Goal: Task Accomplishment & Management: Manage account settings

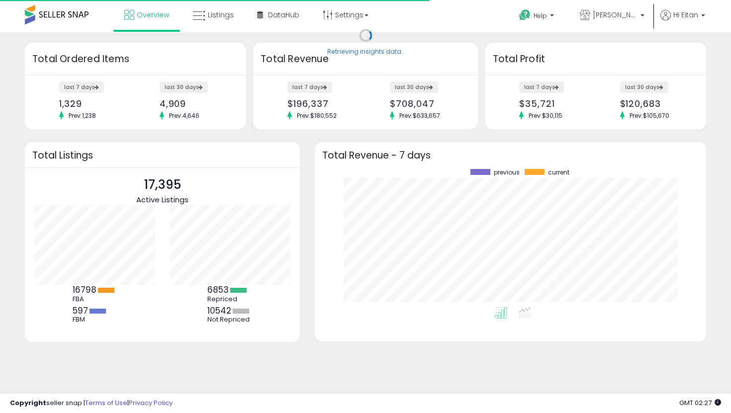
scroll to position [138, 372]
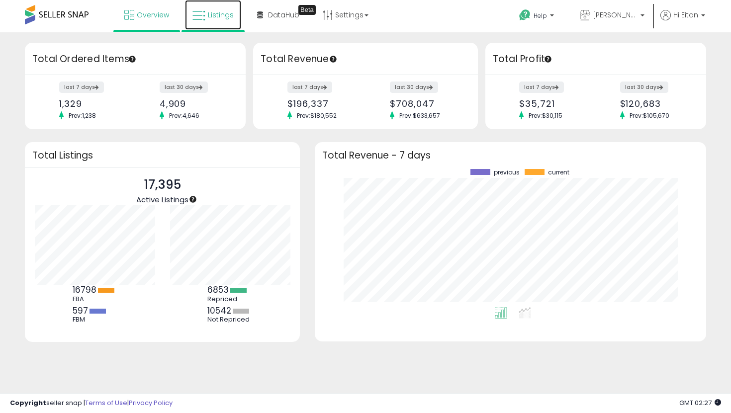
click at [222, 19] on span "Listings" at bounding box center [221, 15] width 26 height 10
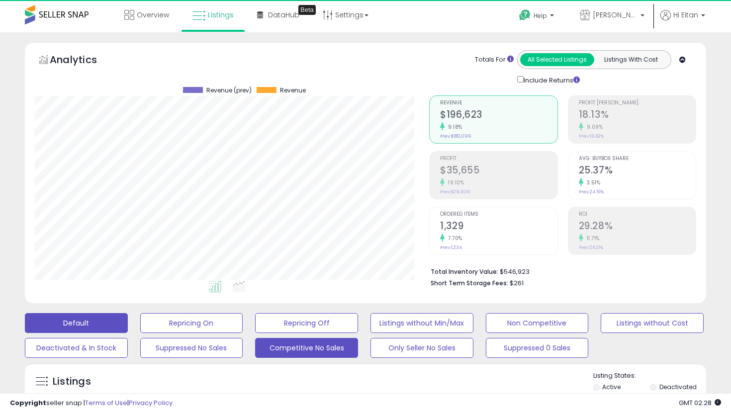
scroll to position [204, 395]
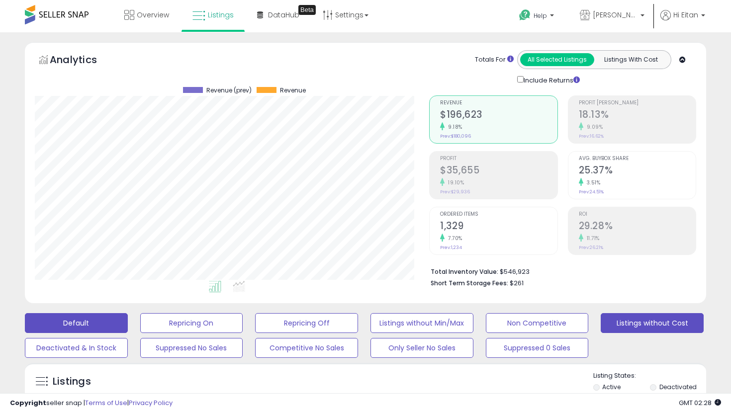
click at [619, 319] on button "Listings without Cost" at bounding box center [652, 323] width 103 height 20
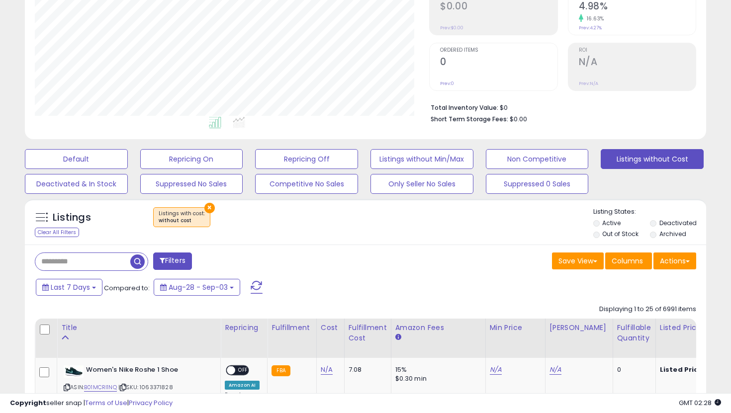
scroll to position [166, 0]
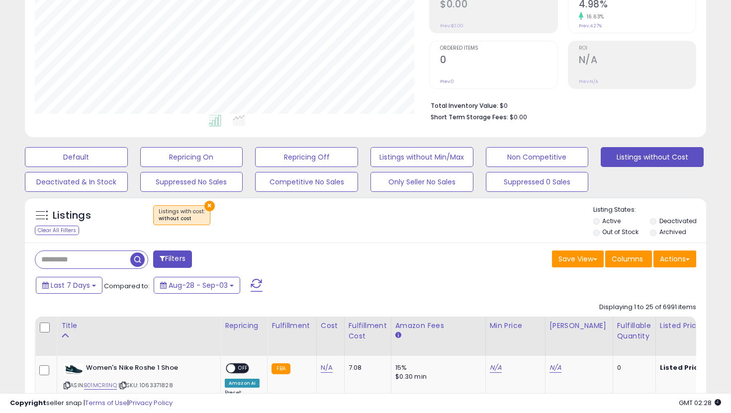
click at [602, 236] on li "Out of Stock" at bounding box center [621, 233] width 55 height 11
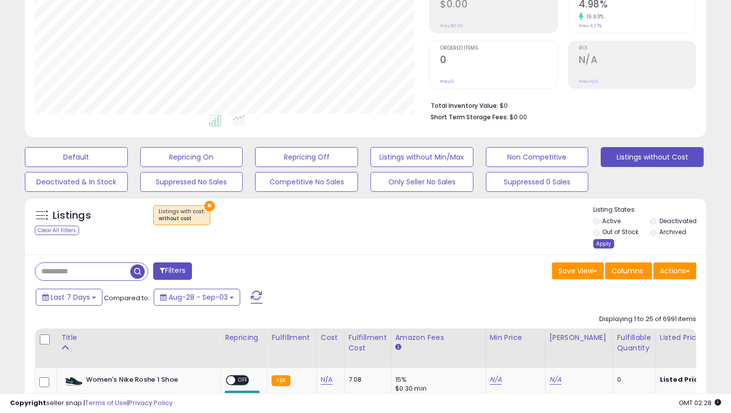
click at [601, 244] on div "Apply" at bounding box center [604, 243] width 21 height 9
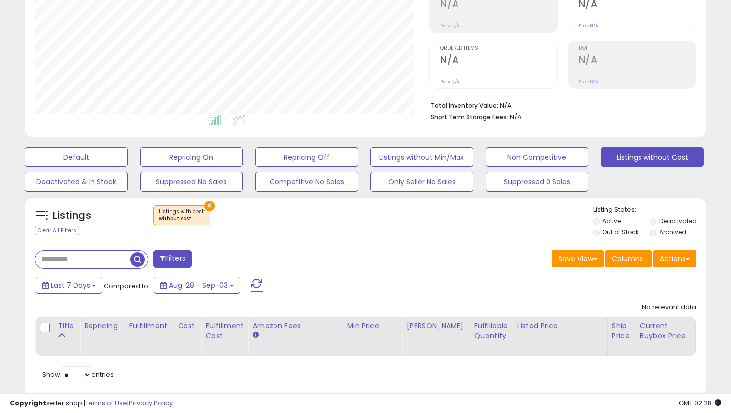
scroll to position [186, 0]
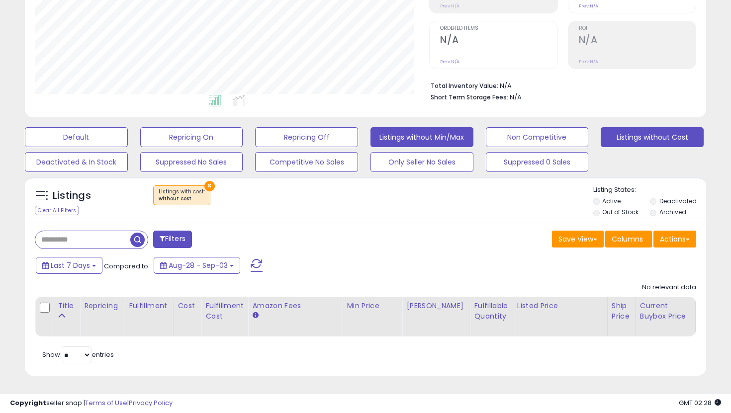
click at [442, 139] on button "Listings without Min/Max" at bounding box center [422, 137] width 103 height 20
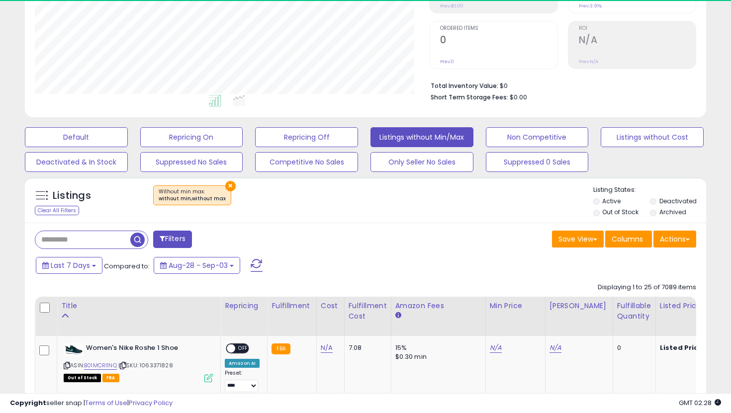
scroll to position [204, 395]
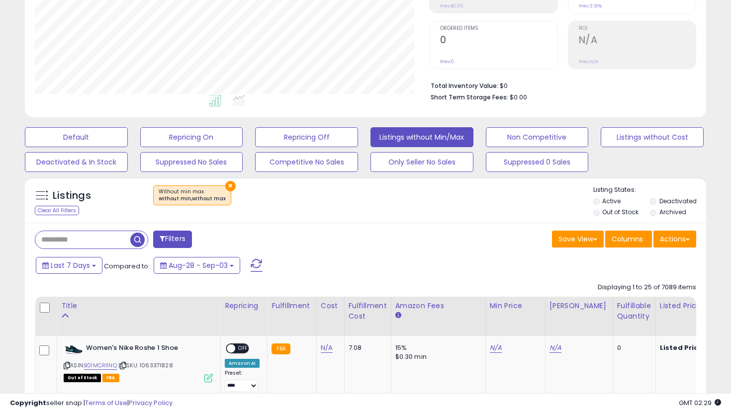
click at [603, 214] on label "Out of Stock" at bounding box center [621, 212] width 36 height 8
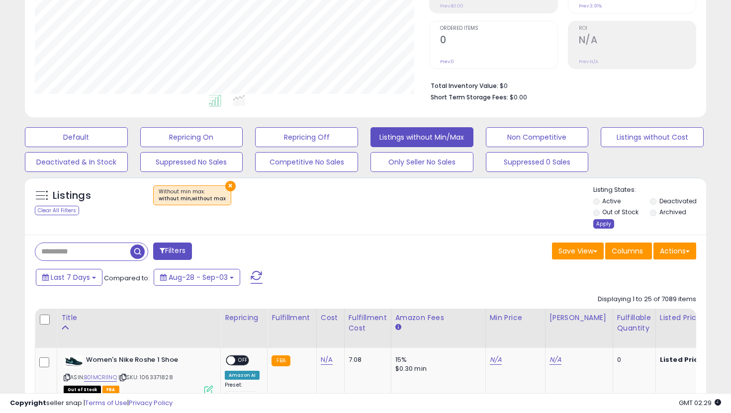
click at [601, 220] on div "Apply" at bounding box center [604, 223] width 21 height 9
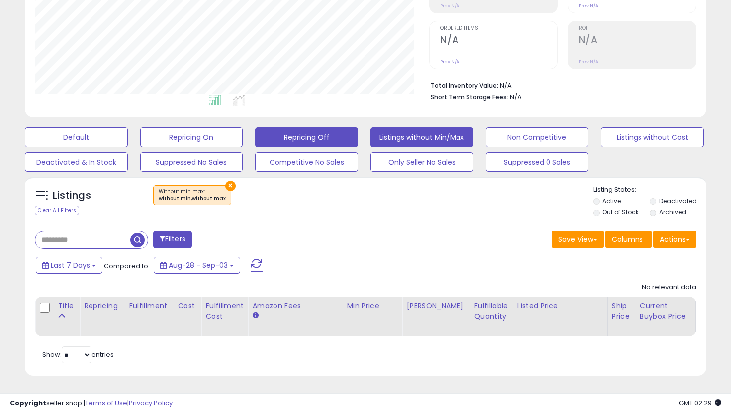
click at [274, 136] on button "Repricing Off" at bounding box center [306, 137] width 103 height 20
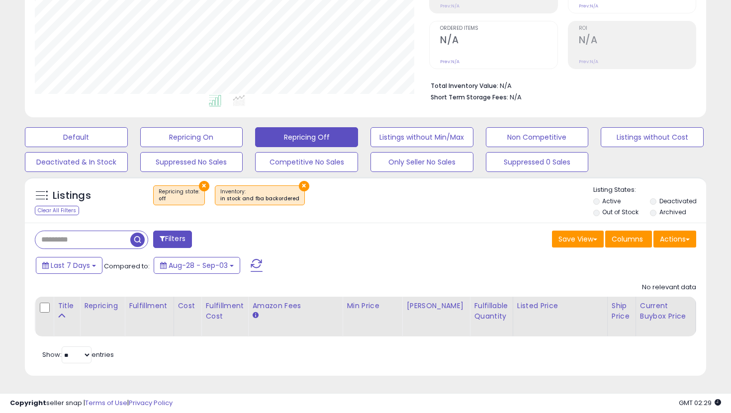
click at [593, 211] on div "× Repricing state : off × Inventory" at bounding box center [367, 200] width 453 height 28
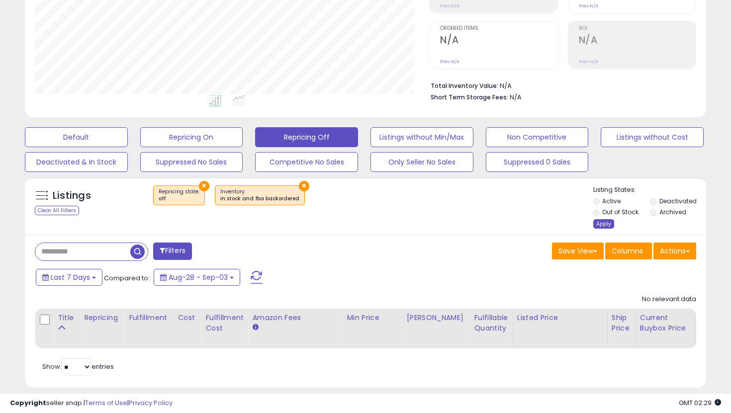
click at [603, 227] on div "Apply" at bounding box center [604, 223] width 21 height 9
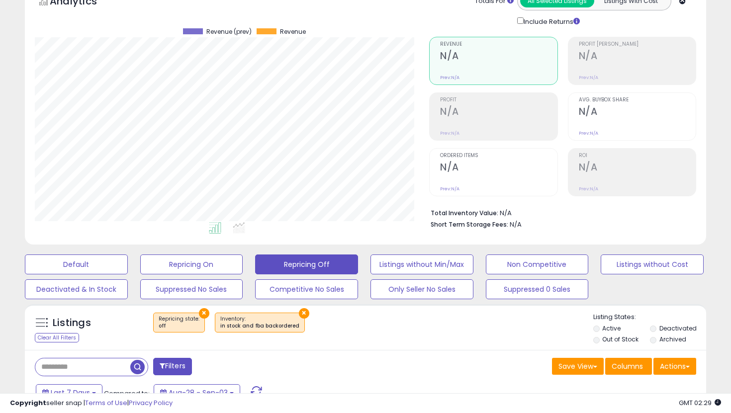
scroll to position [0, 0]
